Goal: Information Seeking & Learning: Learn about a topic

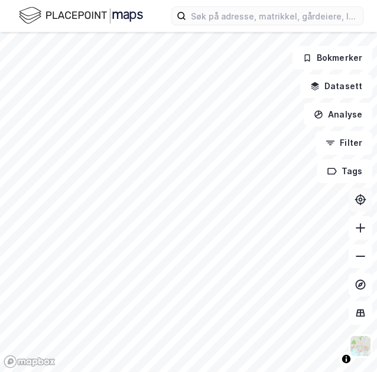
click at [363, 203] on icon at bounding box center [360, 199] width 9 height 9
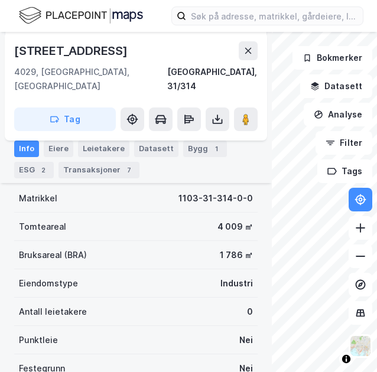
scroll to position [152, 0]
